Goal: Navigation & Orientation: Find specific page/section

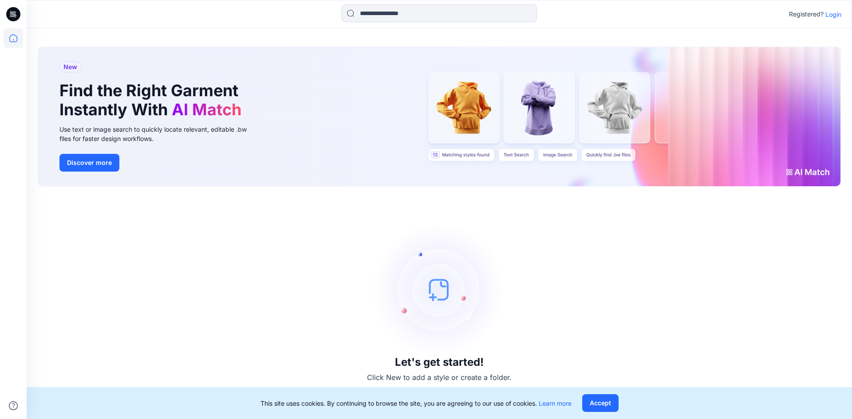
click at [834, 17] on p "Login" at bounding box center [834, 14] width 16 height 9
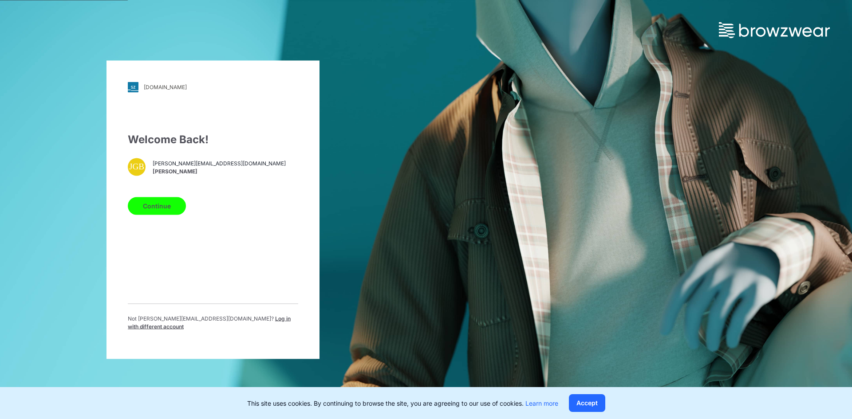
click at [162, 209] on button "Continue" at bounding box center [157, 206] width 58 height 18
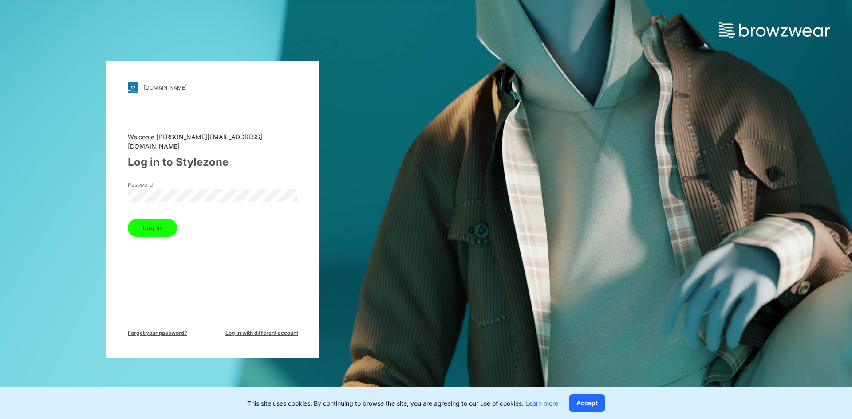
click at [149, 220] on button "Log in" at bounding box center [152, 228] width 49 height 18
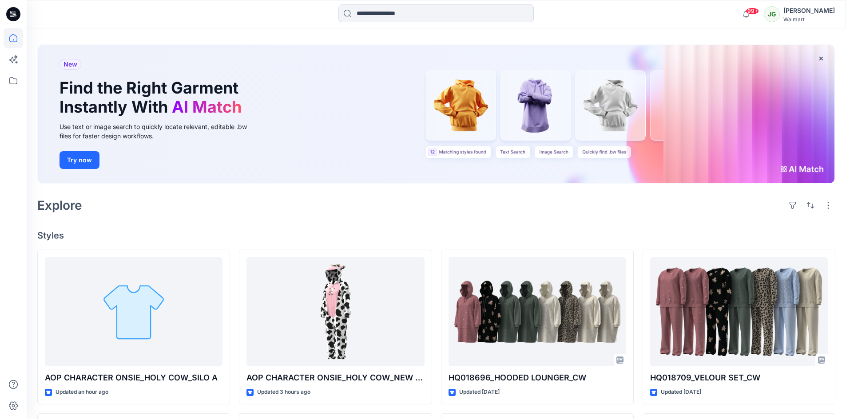
scroll to position [89, 0]
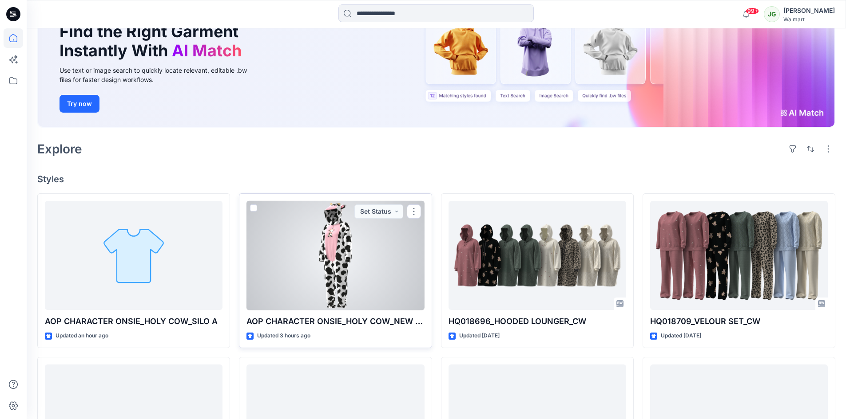
click at [332, 262] on div at bounding box center [335, 256] width 178 height 110
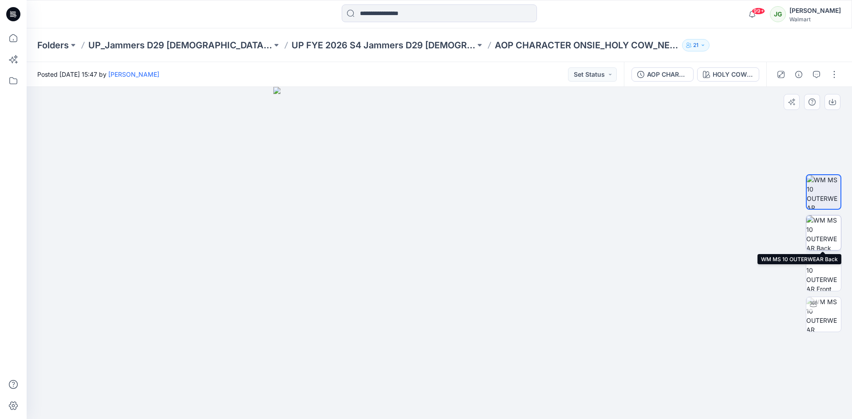
click at [823, 231] on img at bounding box center [824, 233] width 35 height 35
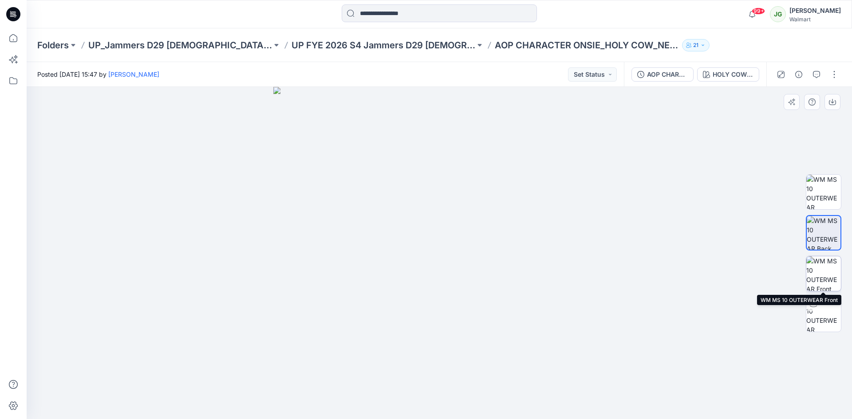
click at [825, 276] on img at bounding box center [824, 274] width 35 height 35
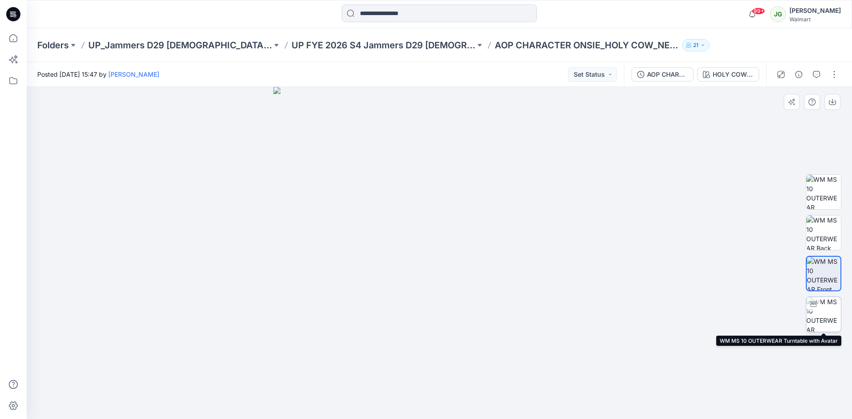
click at [824, 314] on img at bounding box center [824, 314] width 35 height 35
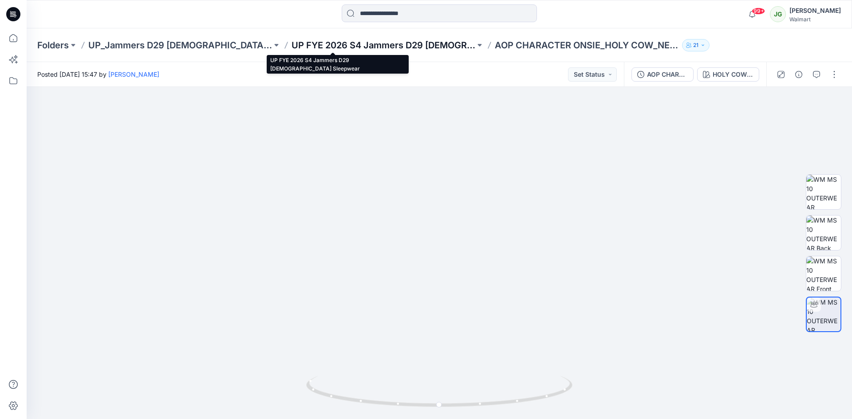
click at [302, 45] on p "UP FYE 2026 S4 Jammers D29 [DEMOGRAPHIC_DATA] Sleepwear" at bounding box center [384, 45] width 184 height 12
